Goal: Contribute content: Add original content to the website for others to see

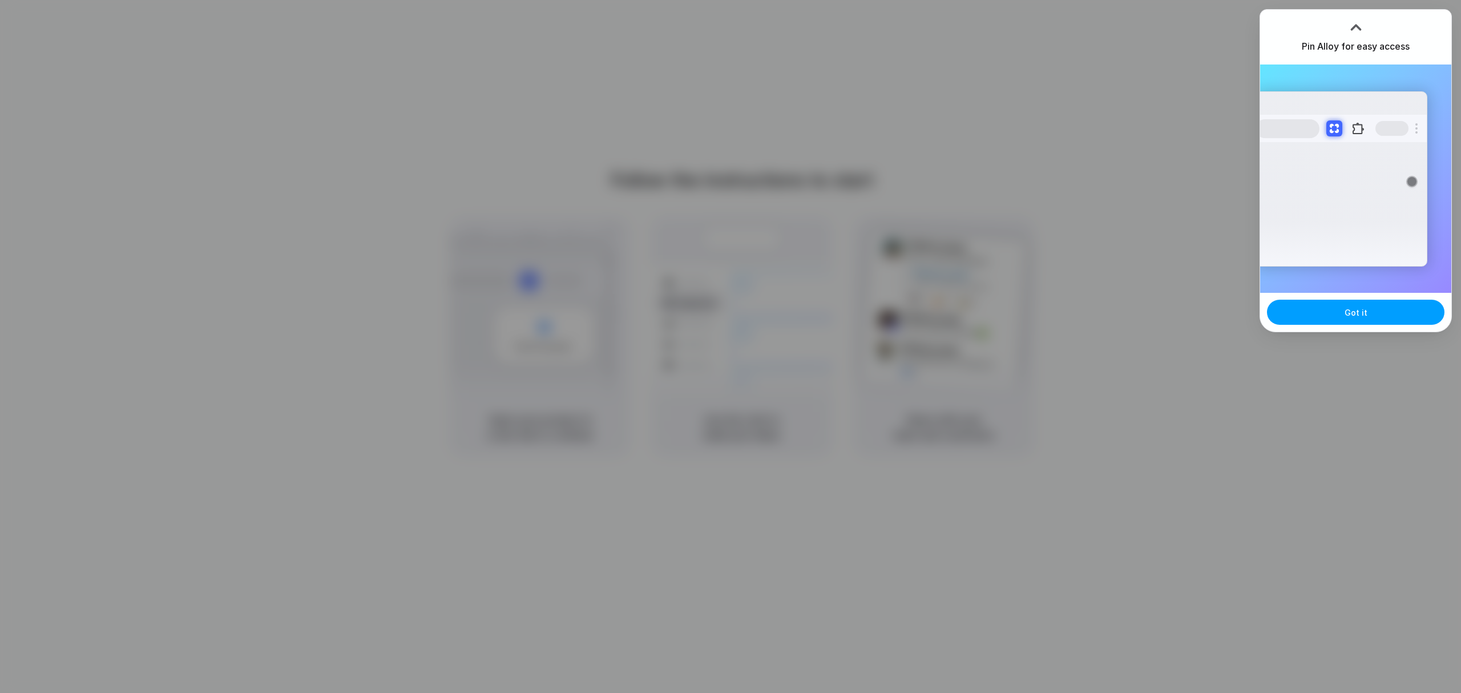
click at [1359, 313] on span "Got it" at bounding box center [1355, 312] width 23 height 12
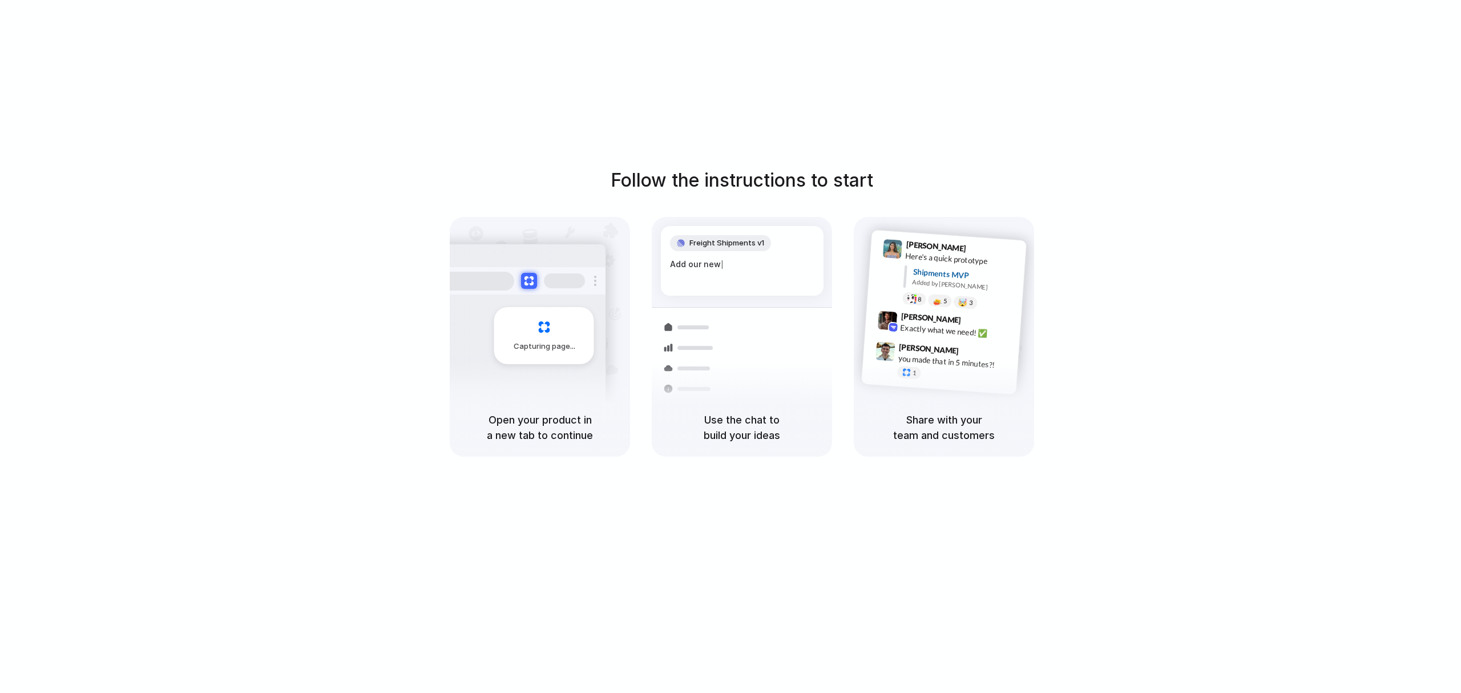
click at [1146, 333] on div "Follow the instructions to start Capturing page Open your product in a new tab …" at bounding box center [741, 312] width 1461 height 290
click at [1343, 237] on div "Follow the instructions to start Capturing page Open your product in a new tab …" at bounding box center [741, 312] width 1461 height 290
click at [730, 346] on div at bounding box center [730, 346] width 0 height 0
click at [342, 330] on div "Follow the instructions to start Capturing page Open your product in a new tab …" at bounding box center [741, 312] width 1461 height 290
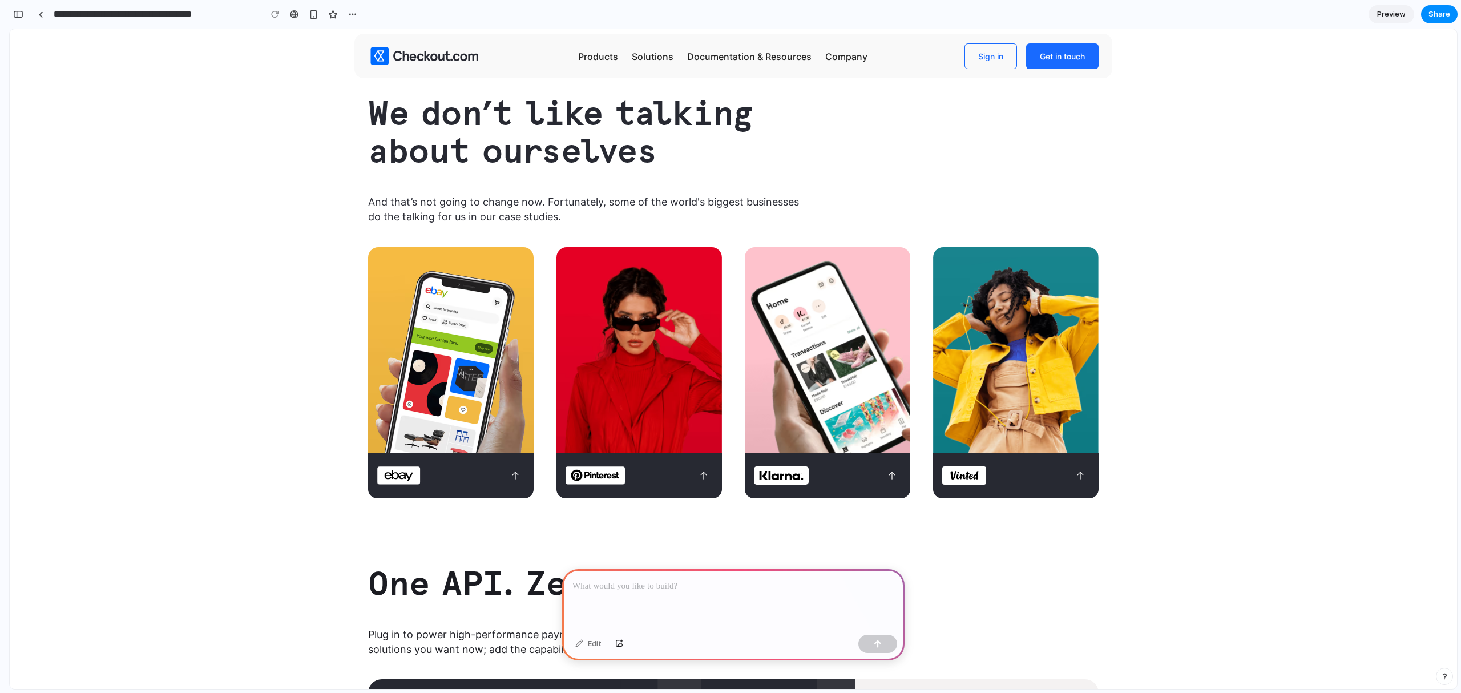
scroll to position [579, 0]
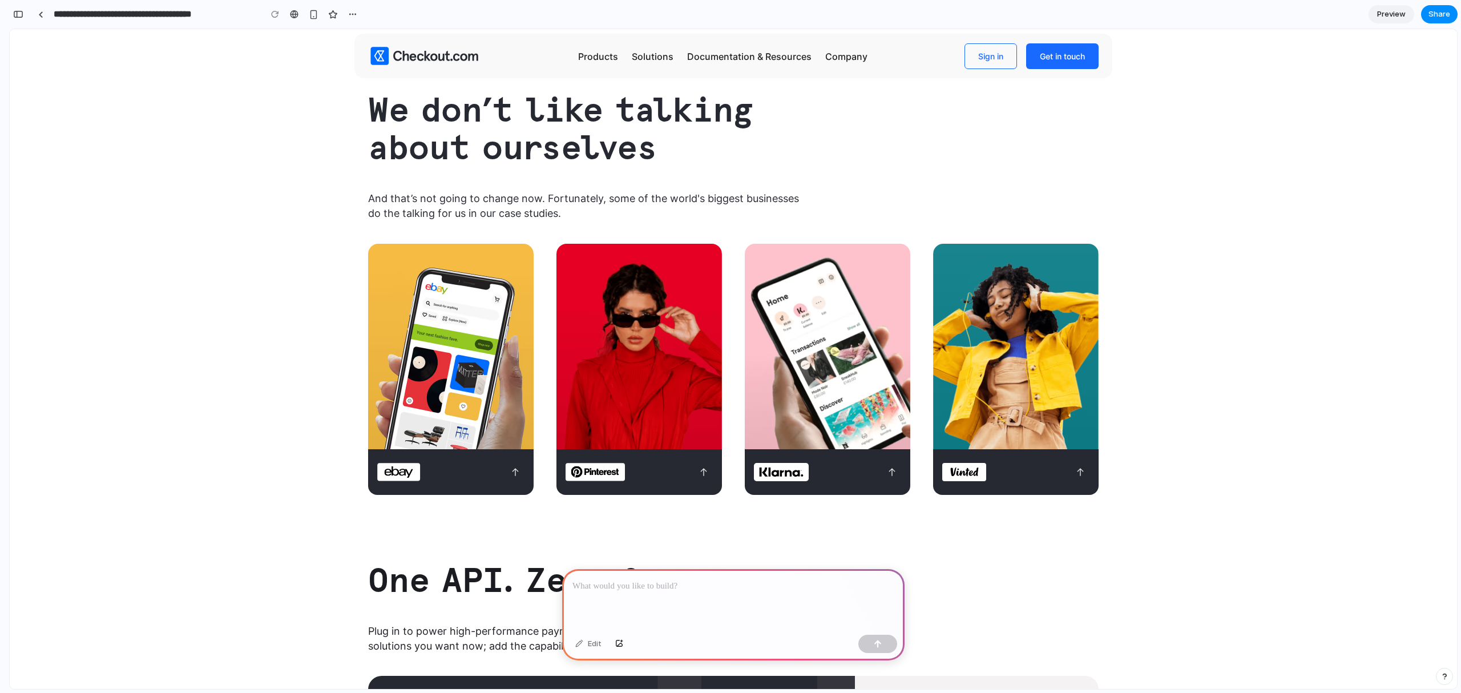
click at [620, 583] on p at bounding box center [733, 586] width 322 height 14
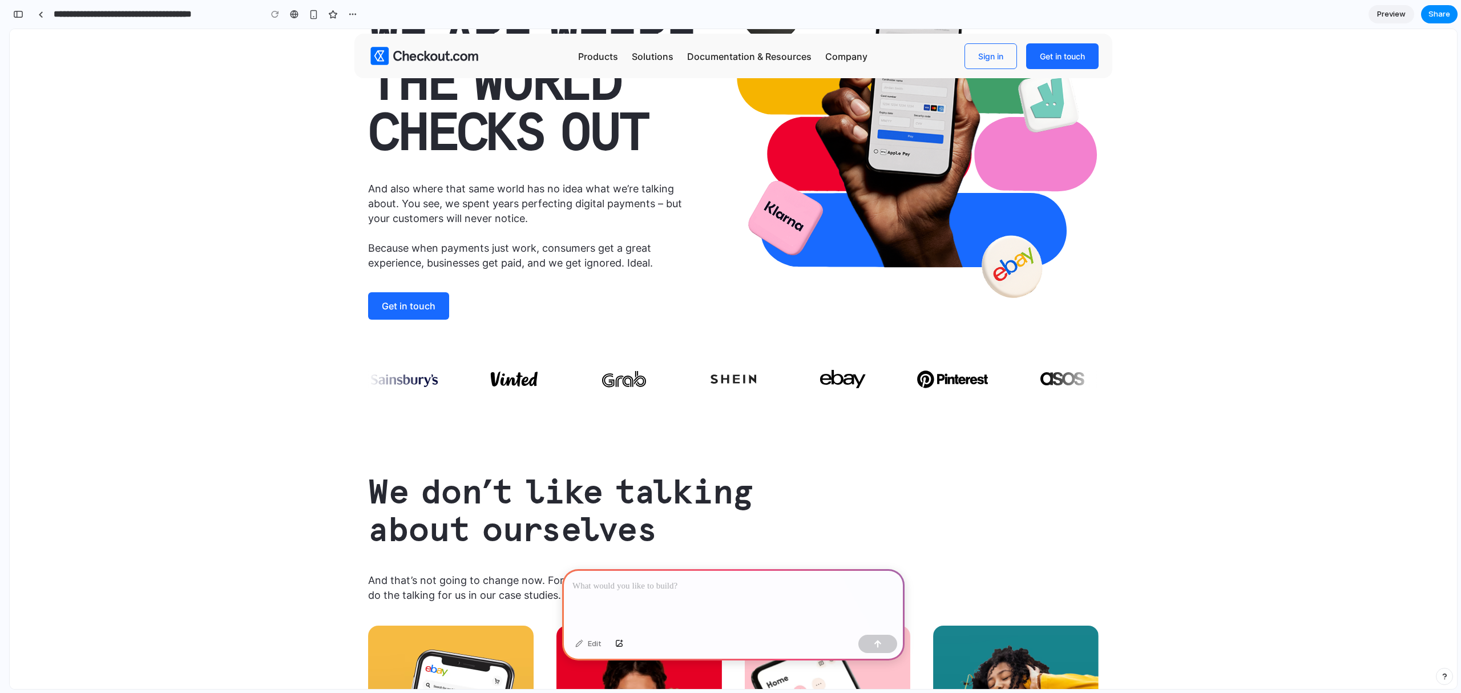
scroll to position [0, 0]
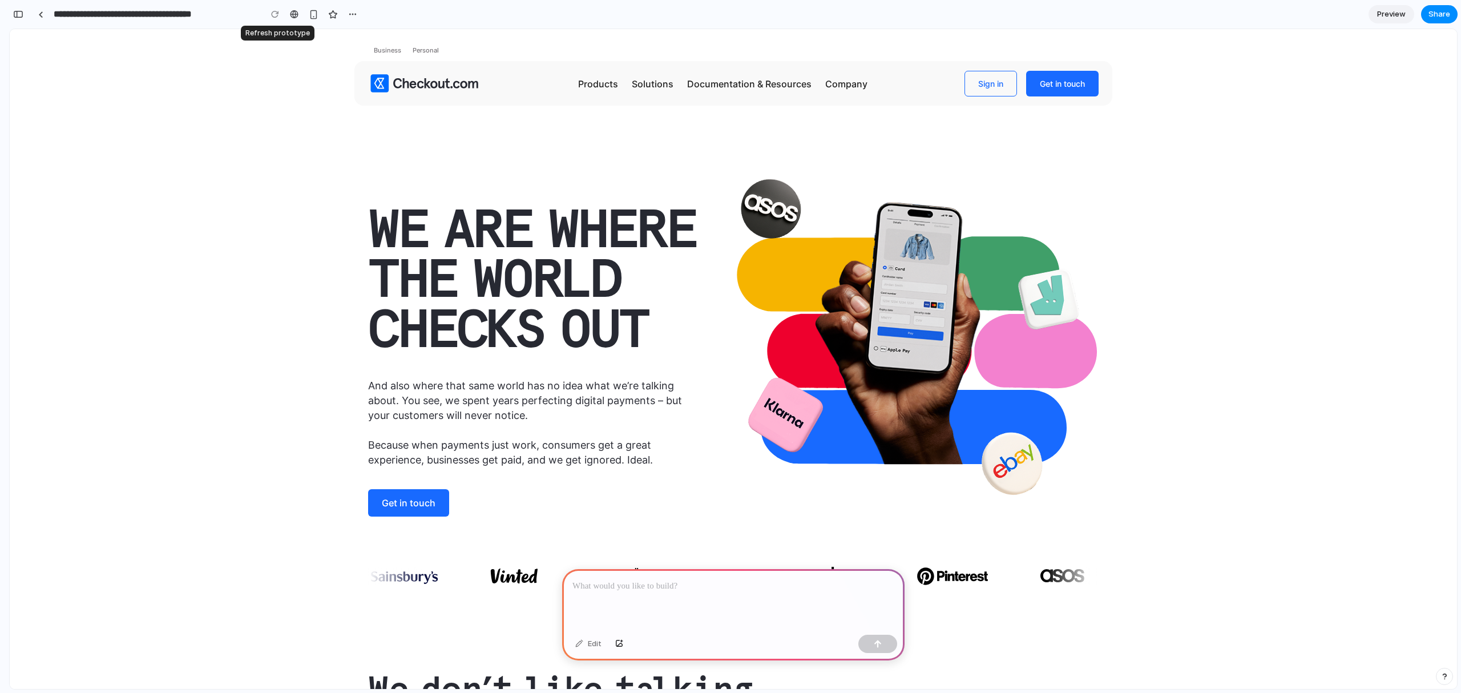
click at [277, 13] on div at bounding box center [274, 14] width 17 height 17
click at [274, 15] on div at bounding box center [274, 14] width 17 height 17
click at [246, 122] on div "Products Products Connect Global payments network Accept Online Process payment…" at bounding box center [733, 92] width 1447 height 72
click at [459, 240] on h1 "We are where the world checks out" at bounding box center [536, 282] width 337 height 150
click at [477, 240] on h1 "We are where the world checks out" at bounding box center [536, 282] width 337 height 150
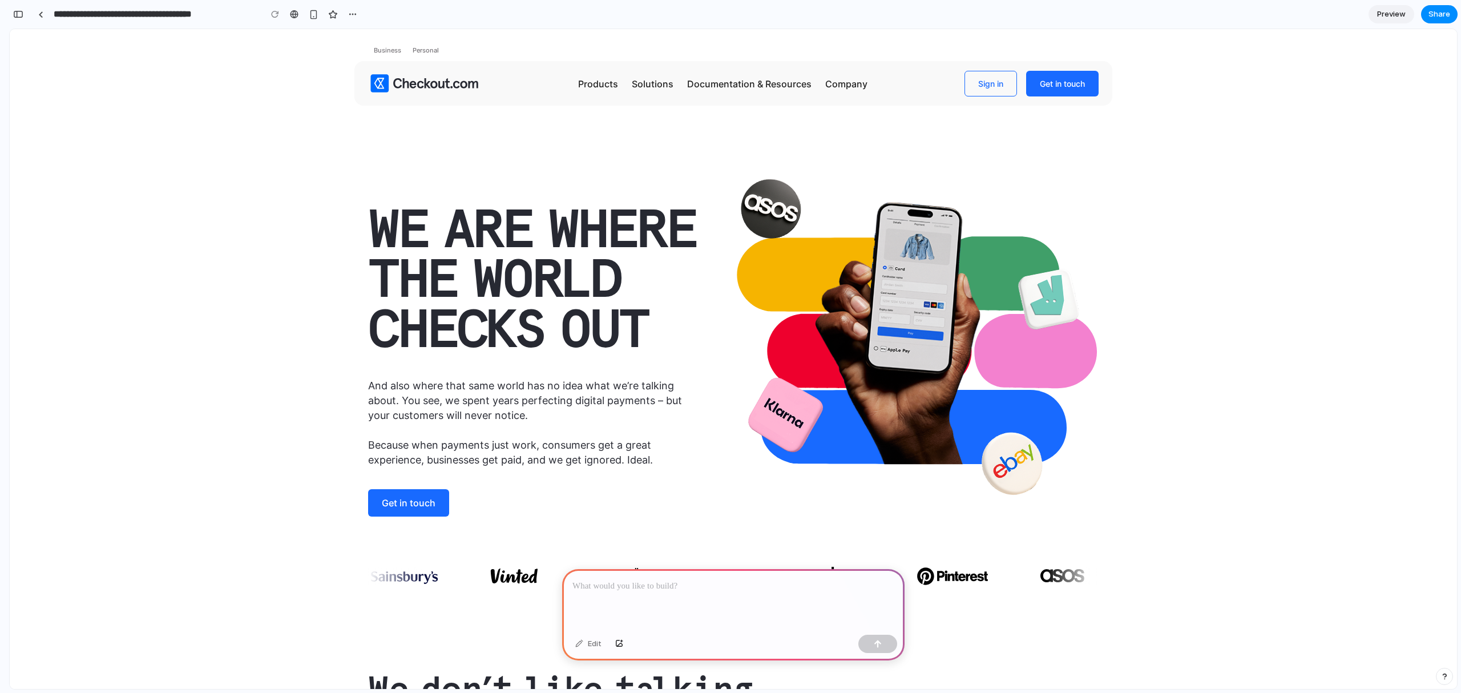
click at [655, 588] on p at bounding box center [733, 586] width 322 height 14
click at [875, 643] on div "button" at bounding box center [878, 644] width 8 height 8
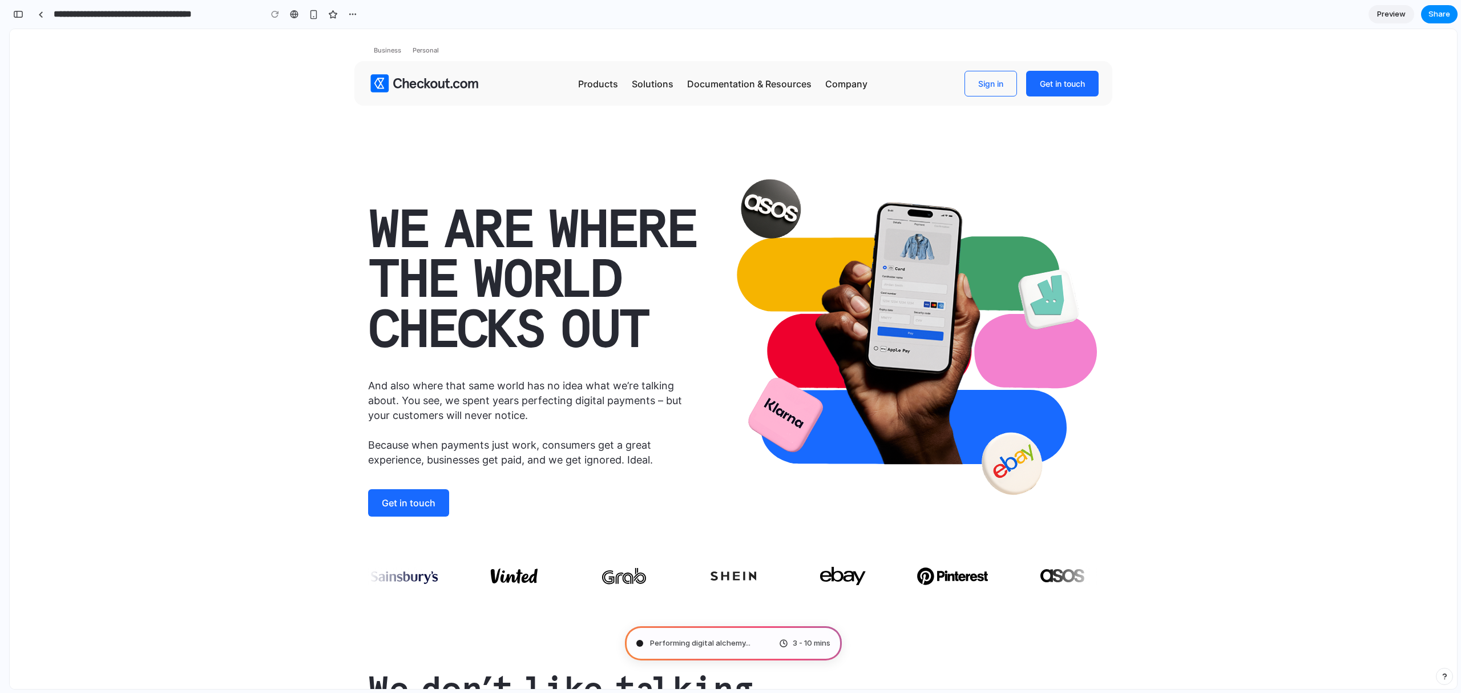
click at [730, 346] on div at bounding box center [730, 346] width 0 height 0
type input "**********"
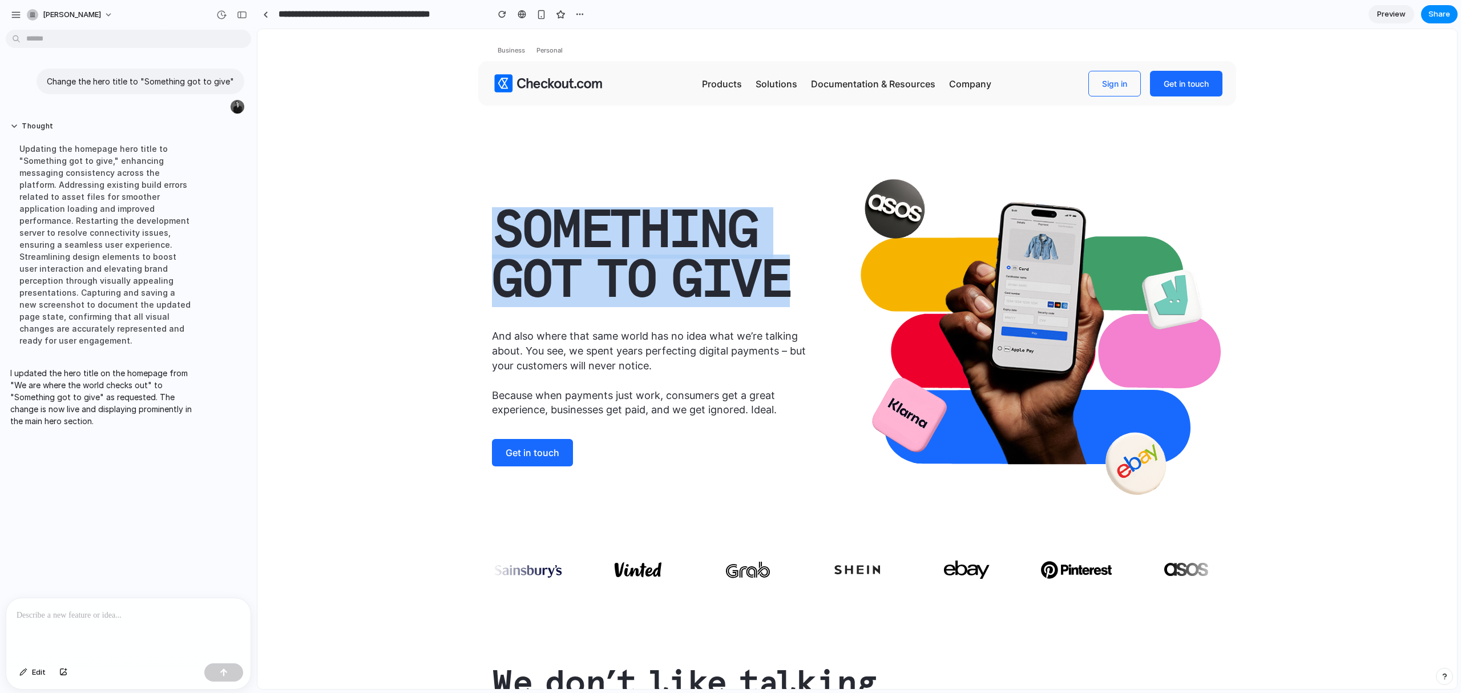
drag, startPoint x: 503, startPoint y: 217, endPoint x: 796, endPoint y: 286, distance: 300.6
click at [796, 286] on h1 "Something got to give" at bounding box center [660, 257] width 337 height 100
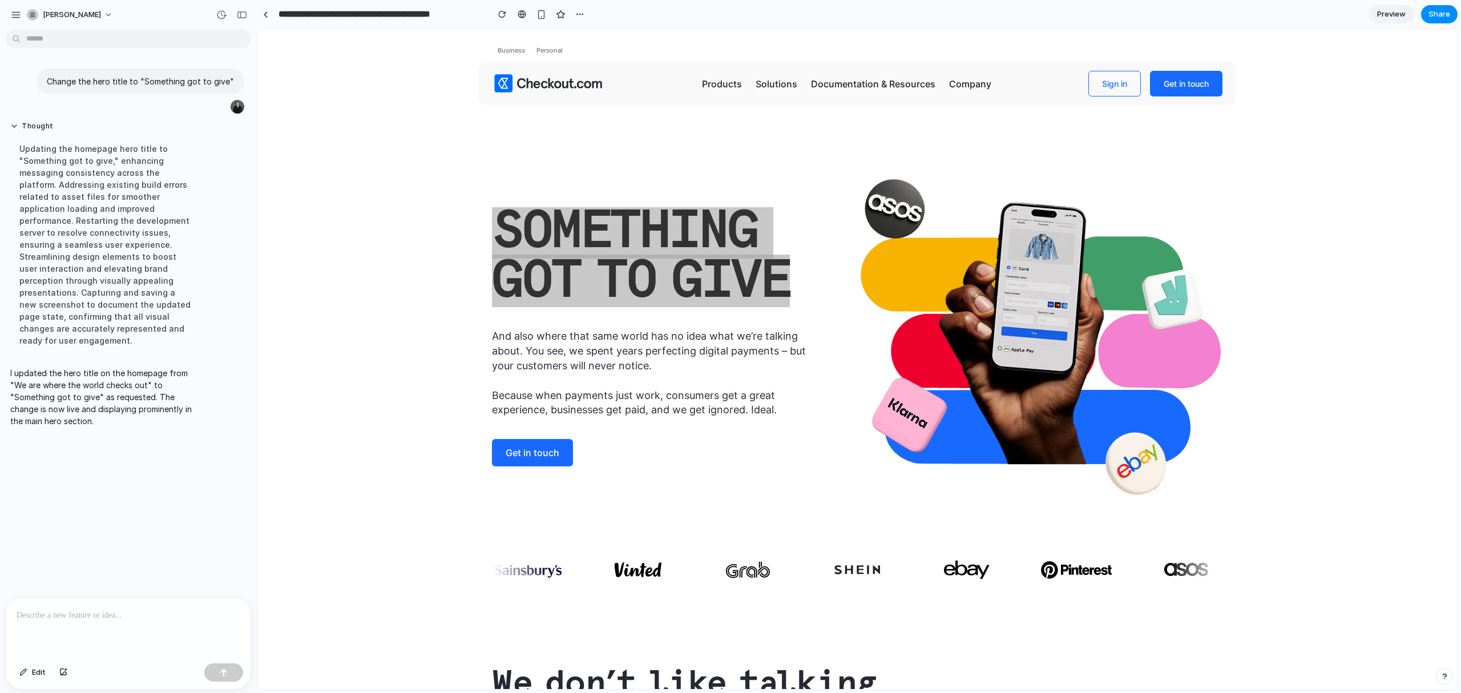
click at [1399, 16] on span "Preview" at bounding box center [1391, 14] width 29 height 11
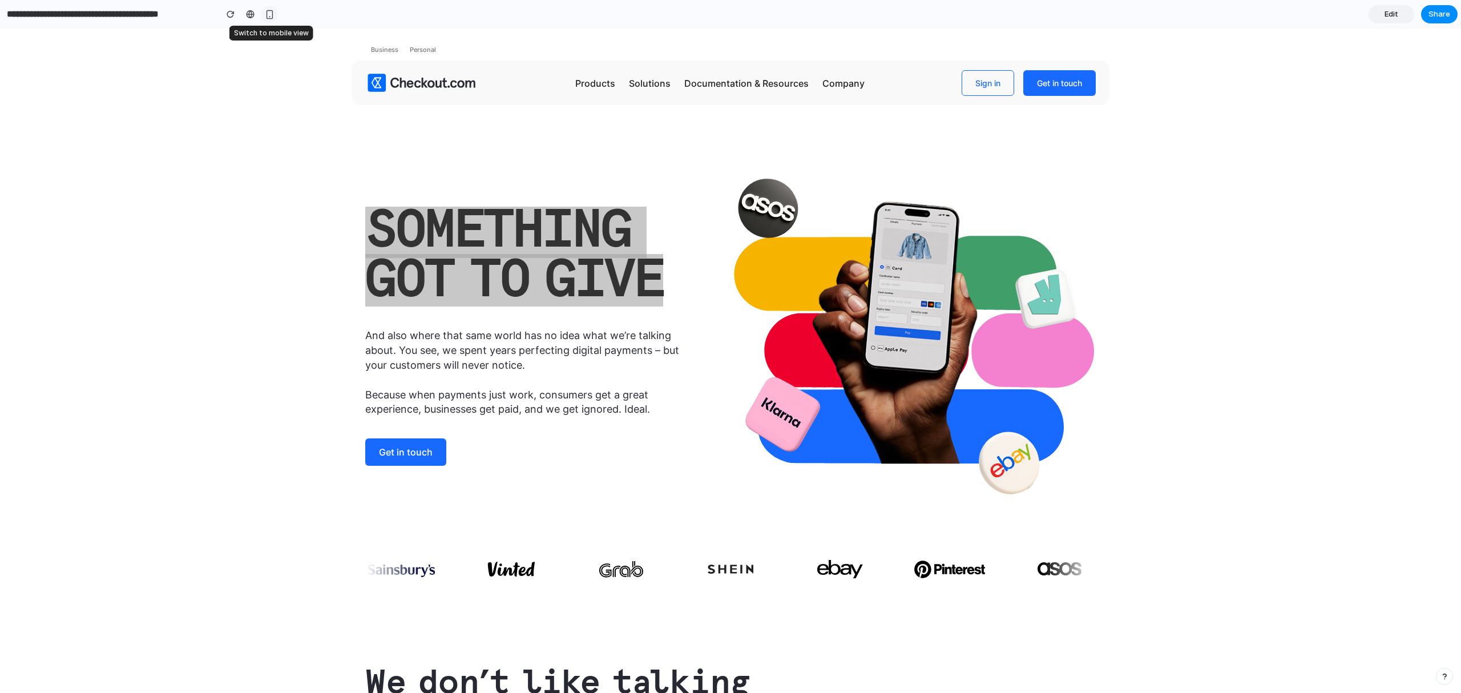
click at [270, 14] on div "button" at bounding box center [270, 15] width 10 height 10
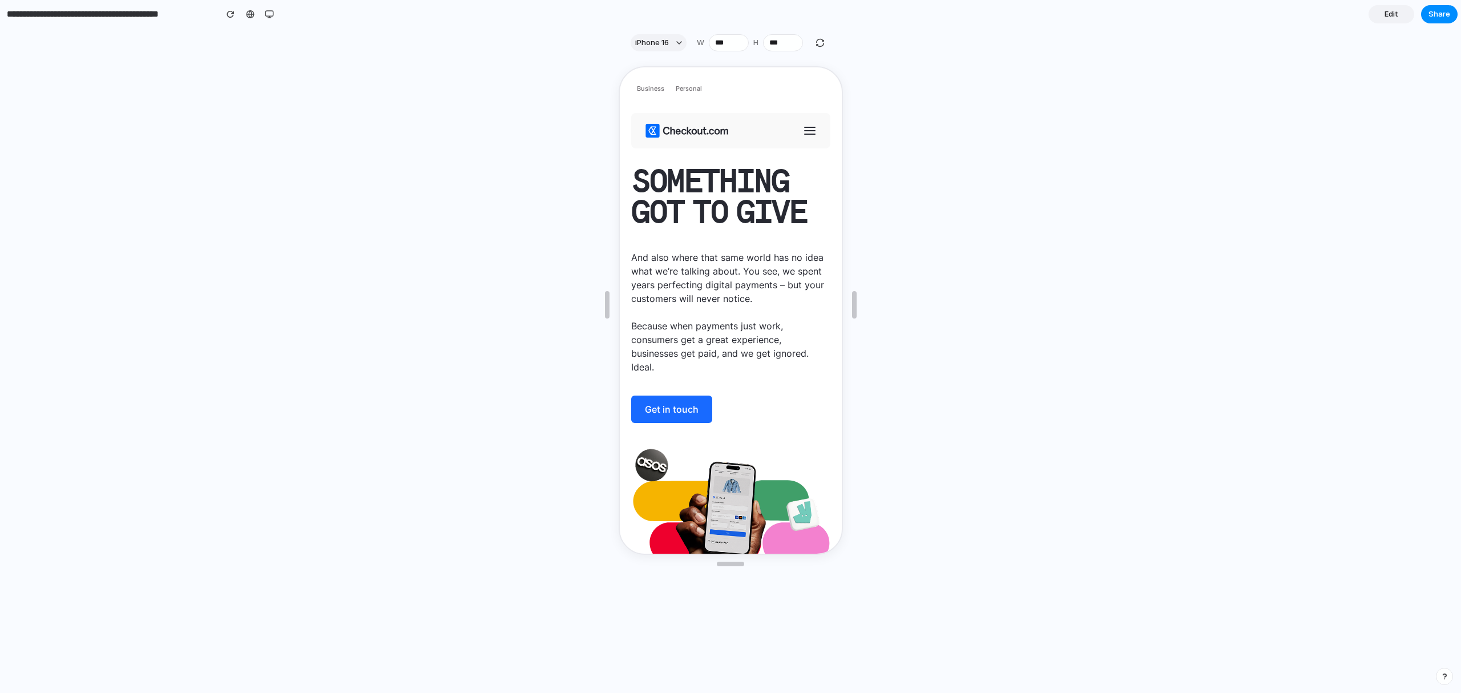
click at [756, 244] on div "Something got to give And also where that same world has no idea what we’re tal…" at bounding box center [728, 294] width 199 height 255
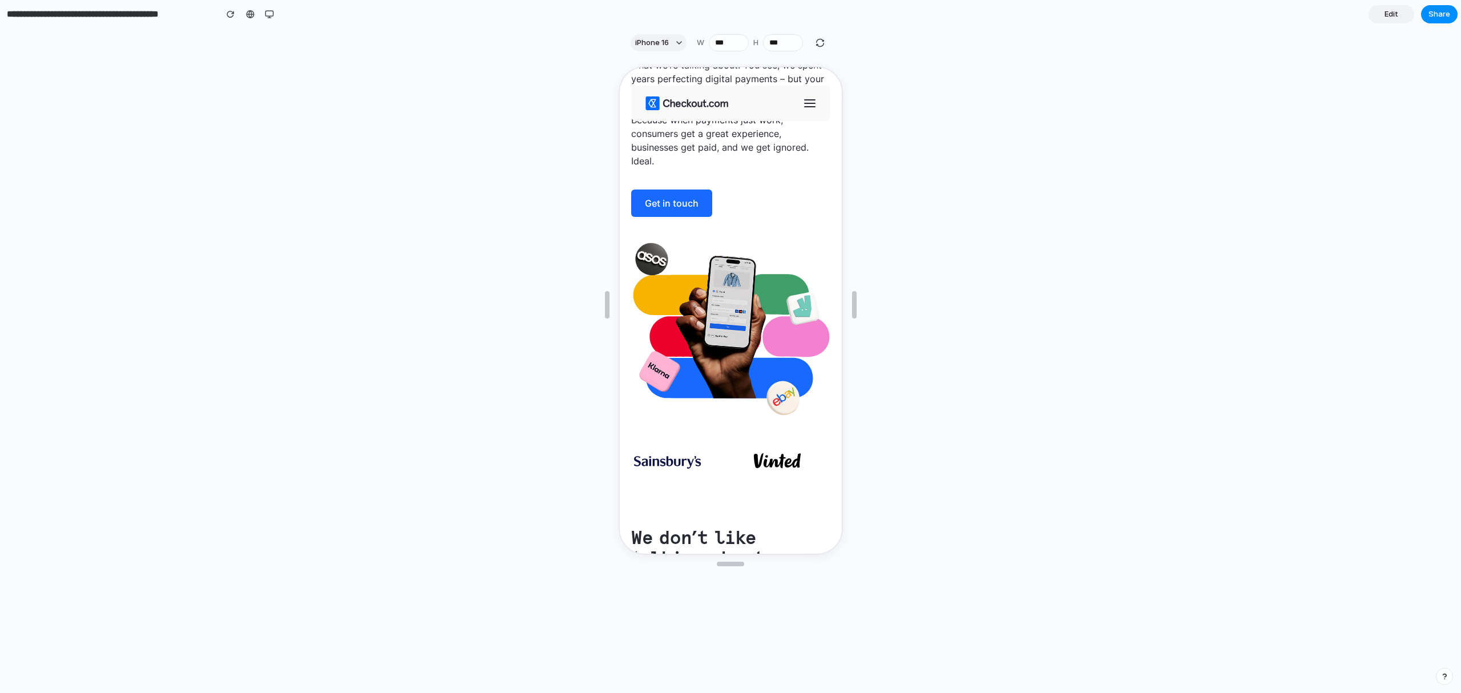
scroll to position [199, 0]
